Goal: Information Seeking & Learning: Learn about a topic

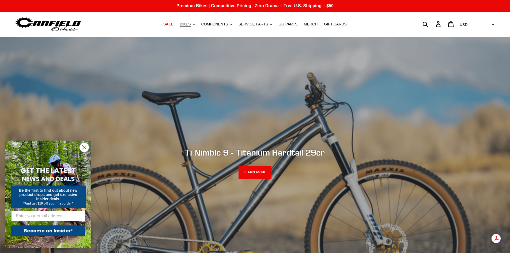
click at [197, 26] on button "BIKES .cls-1{fill:#231f20}" at bounding box center [187, 24] width 20 height 7
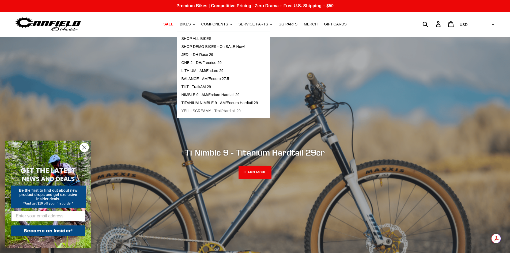
click at [207, 108] on link "YELLI SCREAMY - Trail/Hardtail 29" at bounding box center [219, 111] width 85 height 8
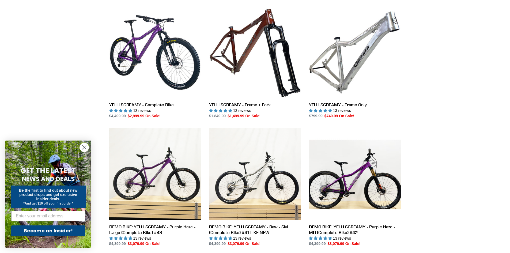
scroll to position [152, 0]
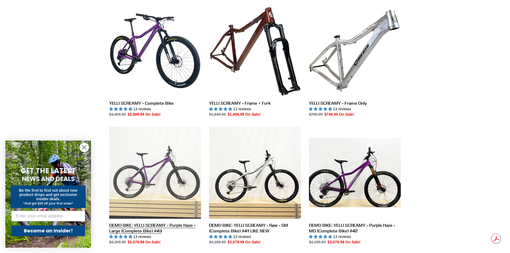
click at [152, 166] on link "DEMO BIKE: YELLI SCREAMY - Purple Haze - Large (Complete Bike) #43" at bounding box center [155, 186] width 92 height 118
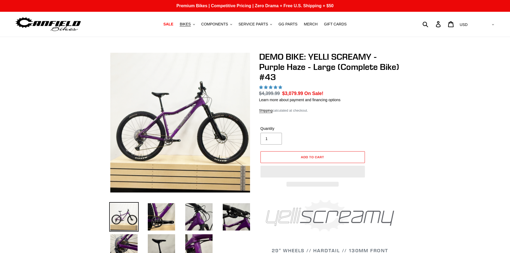
select select "highest-rating"
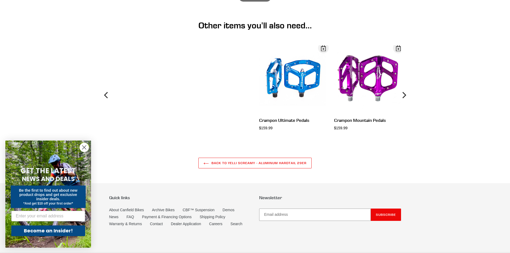
scroll to position [2041, 0]
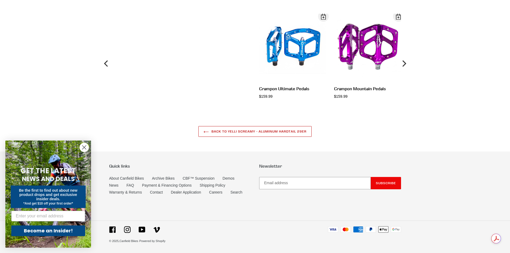
click at [273, 133] on link "Back to YELLI SCREAMY - Aluminum Hardtail 29er" at bounding box center [255, 131] width 113 height 11
